Goal: Task Accomplishment & Management: Manage account settings

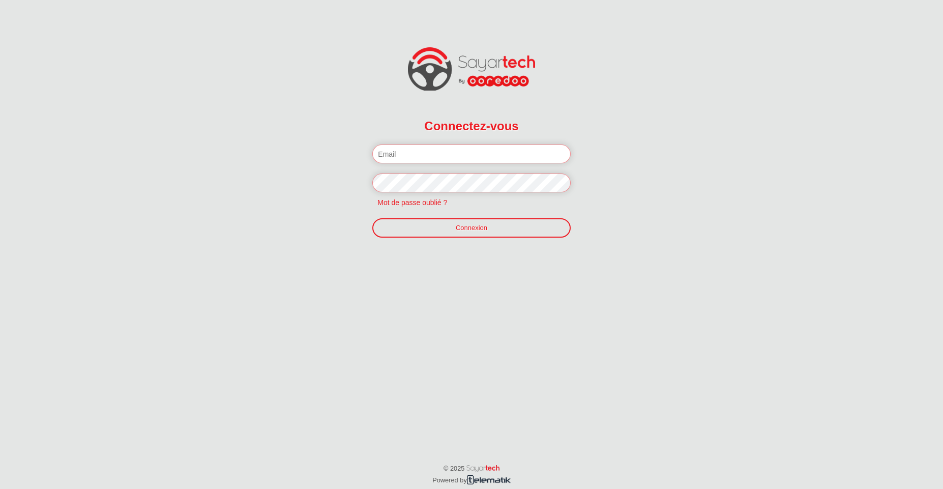
click at [396, 147] on input "email" at bounding box center [471, 154] width 198 height 19
paste input "[PERSON_NAME][EMAIL_ADDRESS][DOMAIN_NAME]"
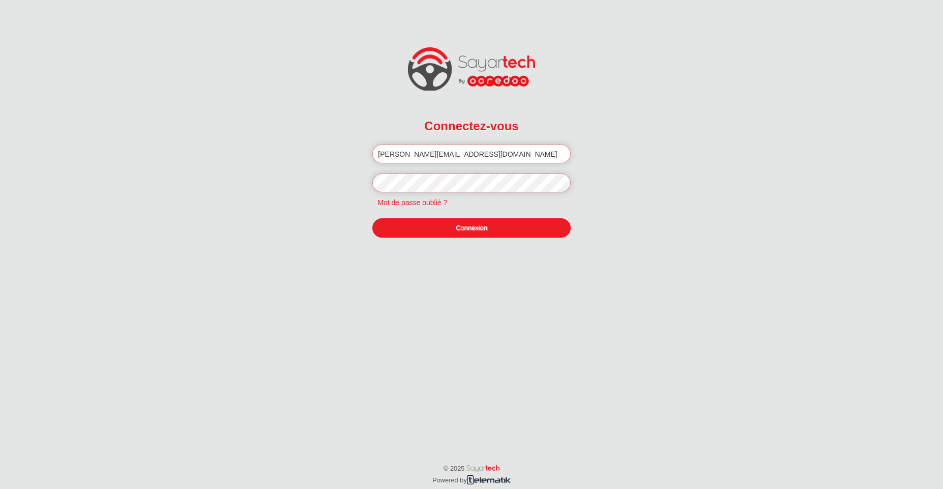
type input "[PERSON_NAME][EMAIL_ADDRESS][DOMAIN_NAME]"
click at [427, 230] on link "Connexion" at bounding box center [471, 227] width 198 height 19
